Goal: Task Accomplishment & Management: Manage account settings

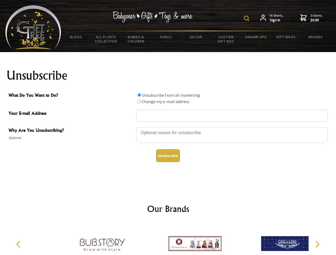
click at [247, 18] on img at bounding box center [246, 18] width 5 height 5
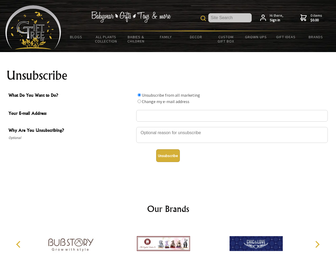
click at [168, 127] on div at bounding box center [231, 136] width 191 height 19
click at [139, 95] on input "What Do You Want to Do?" at bounding box center [138, 94] width 3 height 3
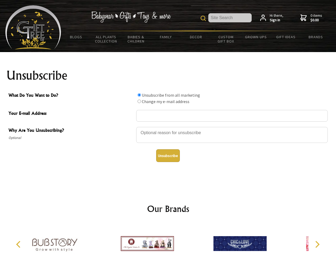
click at [139, 101] on input "What Do You Want to Do?" at bounding box center [138, 101] width 3 height 3
radio input "true"
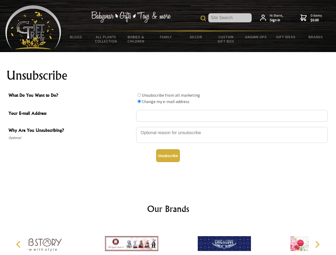
click at [168, 156] on button "Unsubscribe" at bounding box center [168, 155] width 24 height 13
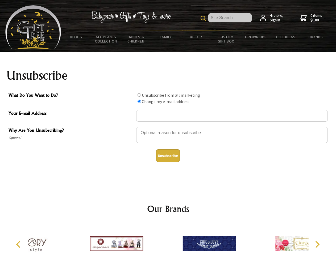
click at [168, 239] on div at bounding box center [209, 244] width 92 height 41
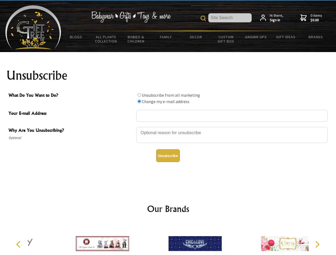
click at [19, 245] on icon "Previous" at bounding box center [18, 244] width 7 height 7
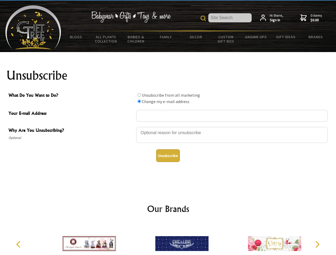
click at [317, 245] on icon "Next" at bounding box center [316, 244] width 7 height 7
